Goal: Task Accomplishment & Management: Use online tool/utility

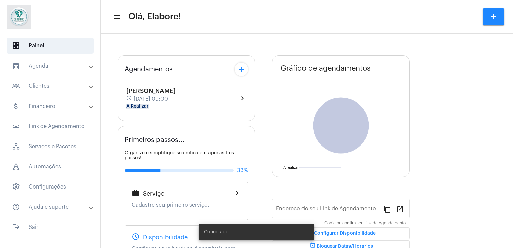
type input "[URL][DOMAIN_NAME]"
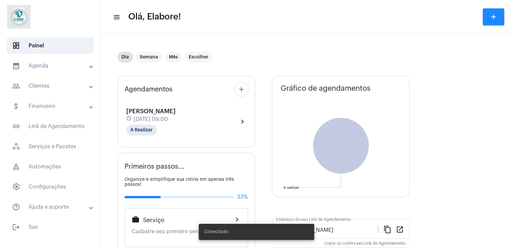
click at [173, 123] on div "[PERSON_NAME] schedule [DATE] 09:00 A Realizar" at bounding box center [150, 122] width 49 height 28
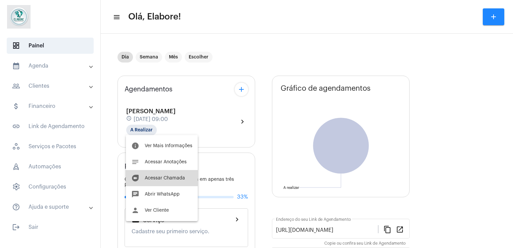
click at [169, 176] on span "Acessar Chamada" at bounding box center [165, 178] width 40 height 5
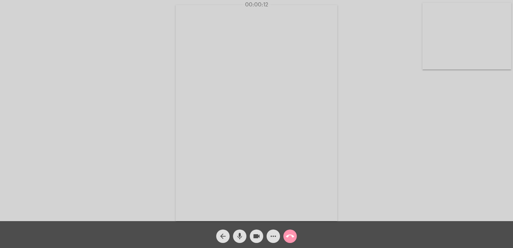
click at [363, 198] on div "Acessando Câmera e Microfone..." at bounding box center [257, 112] width 512 height 221
click at [360, 190] on div "Acessando Câmera e Microfone..." at bounding box center [257, 112] width 512 height 221
click at [291, 236] on mat-icon "call_end" at bounding box center [290, 236] width 8 height 8
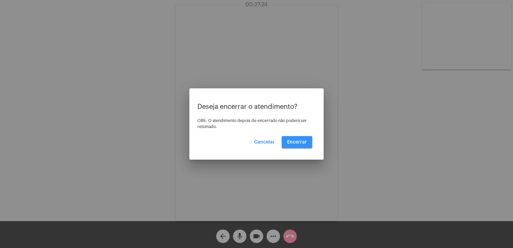
click at [301, 143] on span "Encerrar" at bounding box center [297, 142] width 20 height 5
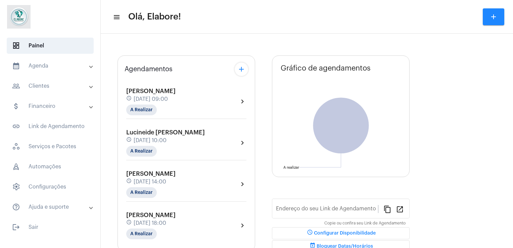
type input "[URL][DOMAIN_NAME]"
